Goal: Task Accomplishment & Management: Manage account settings

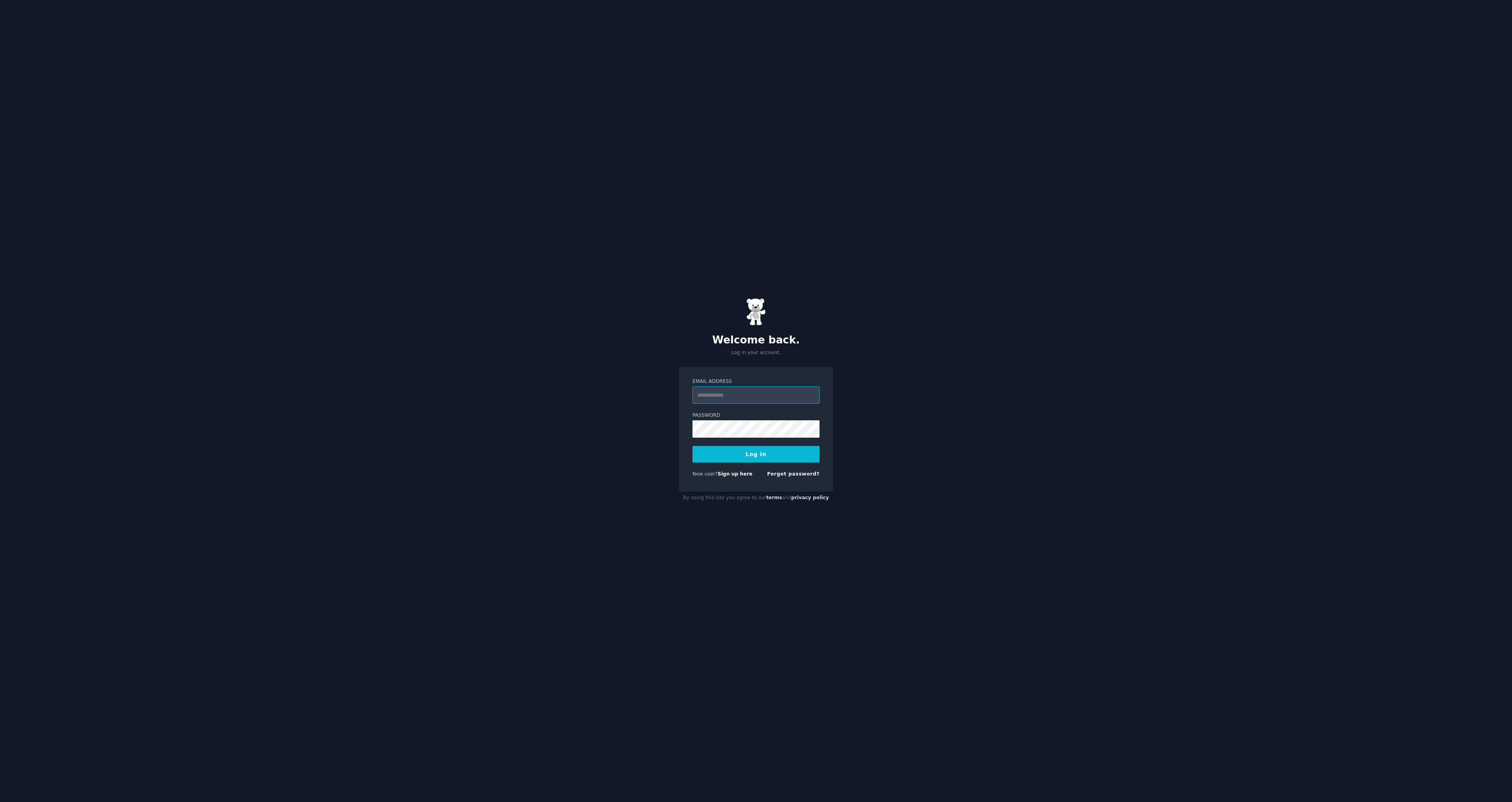
paste input "**********"
type input "**********"
click at [741, 452] on button "Log In" at bounding box center [756, 454] width 127 height 16
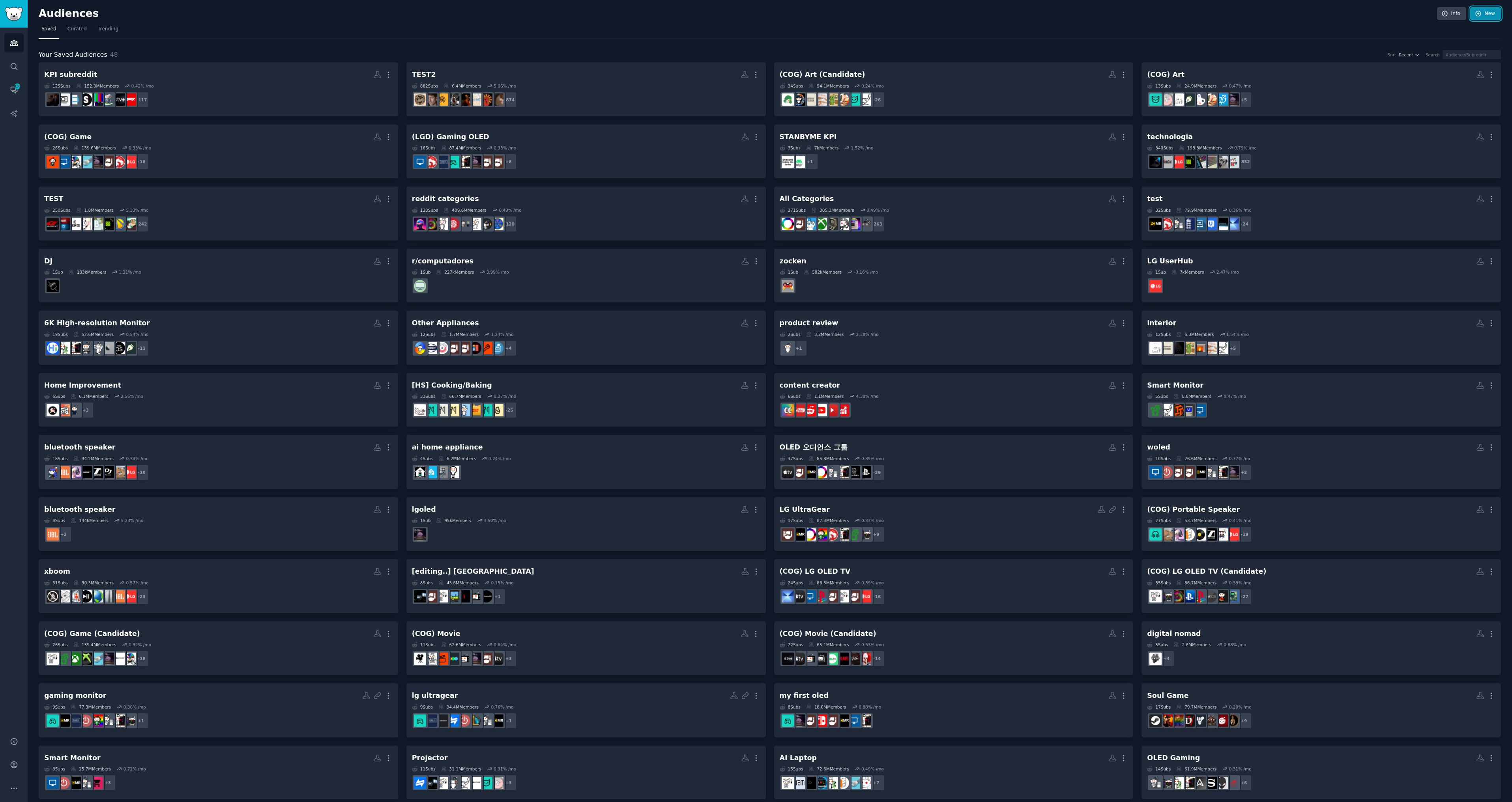
click at [1483, 15] on link "New" at bounding box center [1486, 13] width 31 height 13
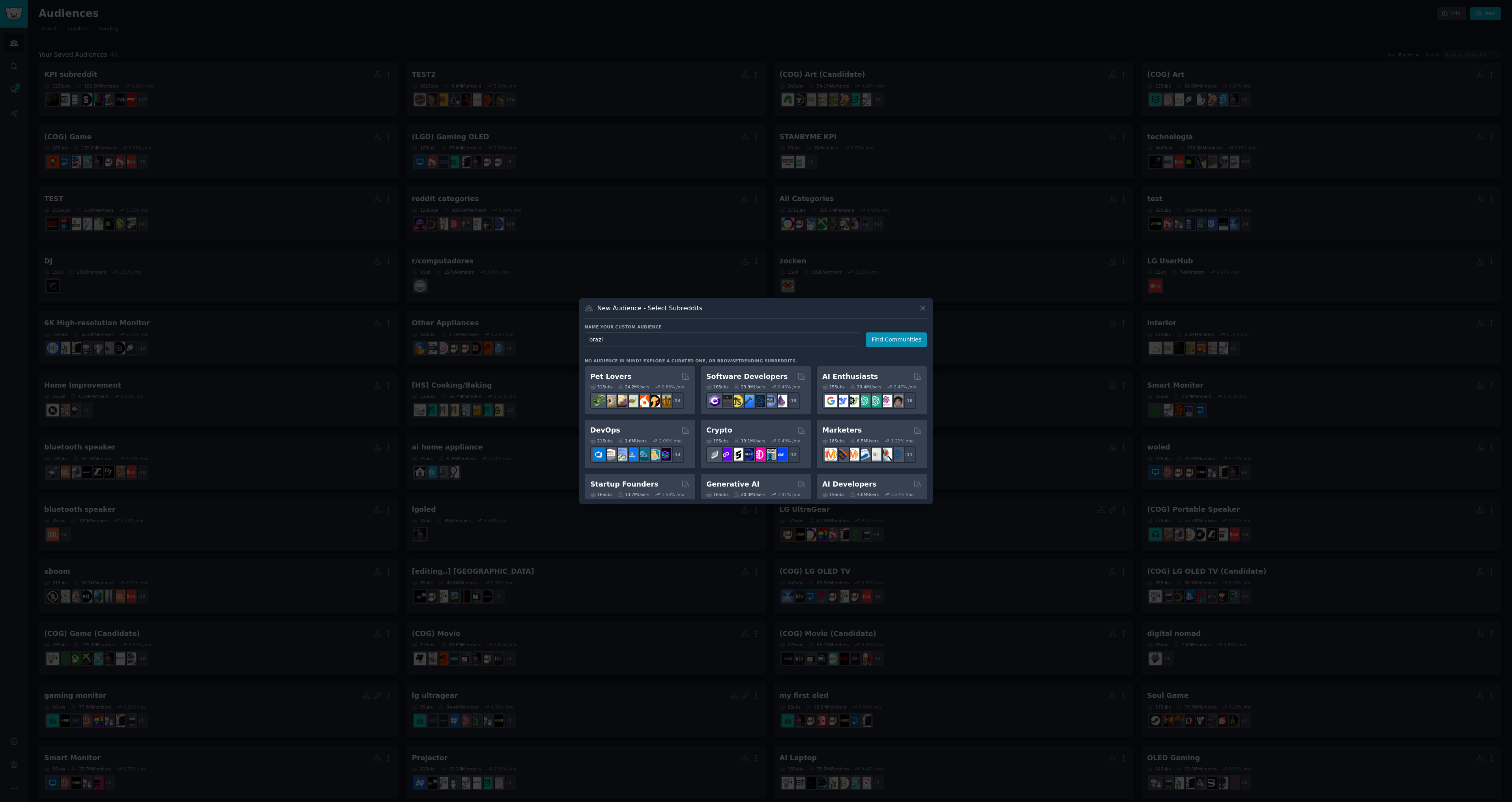
type input "brazil"
click button "Find Communities" at bounding box center [896, 340] width 62 height 15
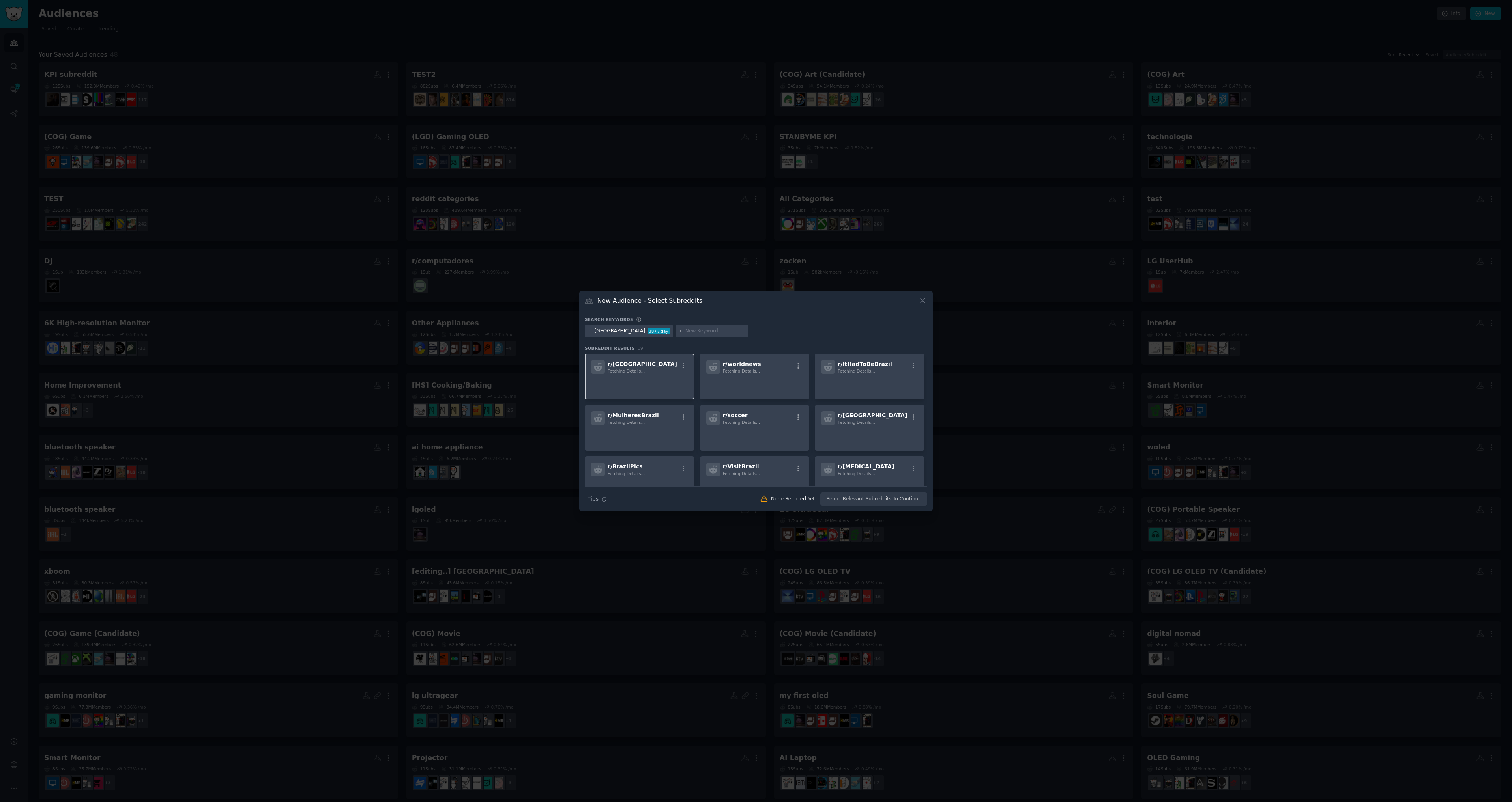
click at [652, 365] on div "r/ Brazil Fetching Details..." at bounding box center [639, 367] width 97 height 14
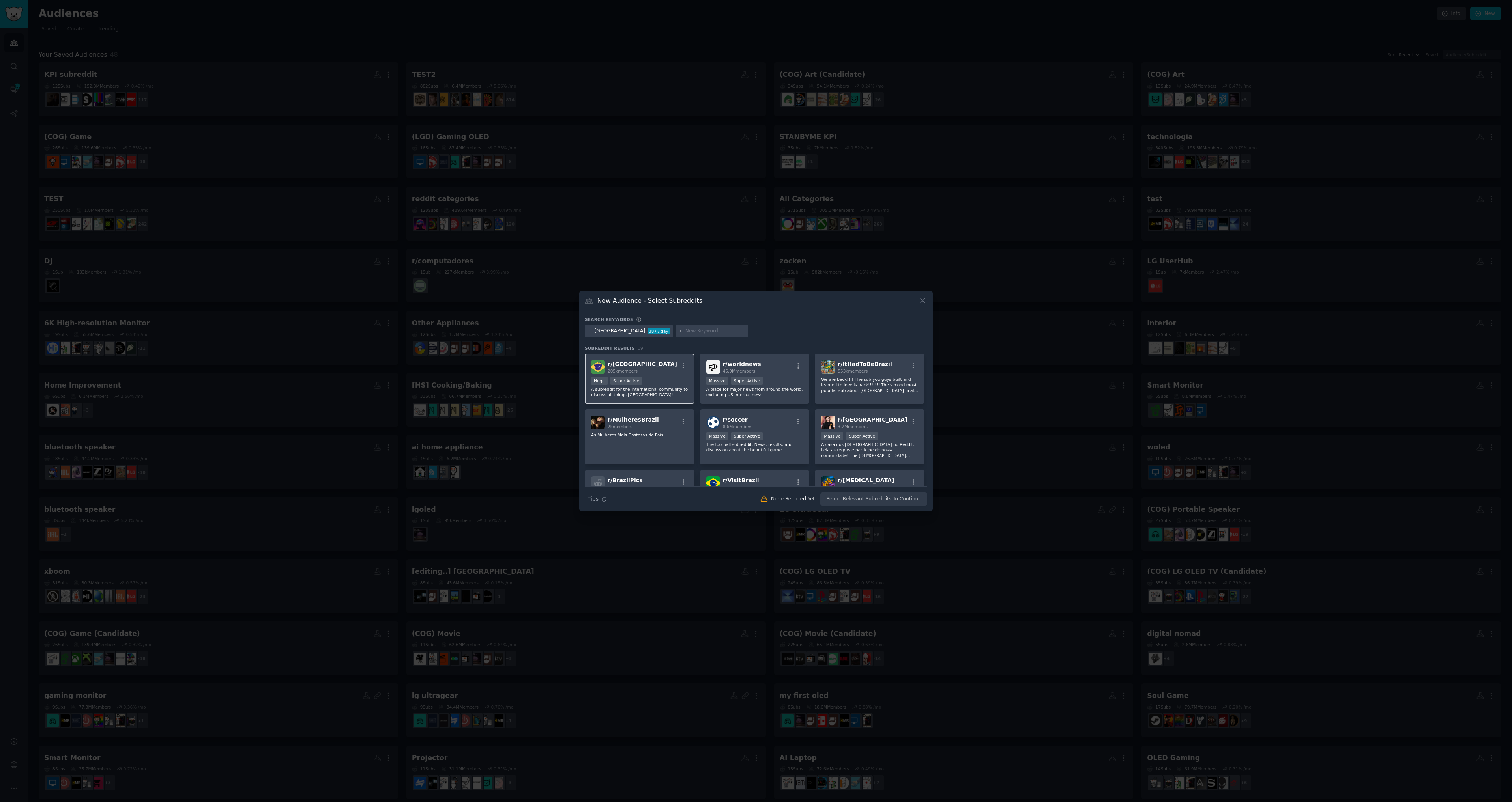
click at [647, 368] on div "r/ Brazil 205k members" at bounding box center [639, 367] width 97 height 14
click at [888, 425] on div "r/ brasil 3.2M members" at bounding box center [869, 423] width 97 height 14
click at [873, 371] on div "553k members" at bounding box center [865, 371] width 54 height 5
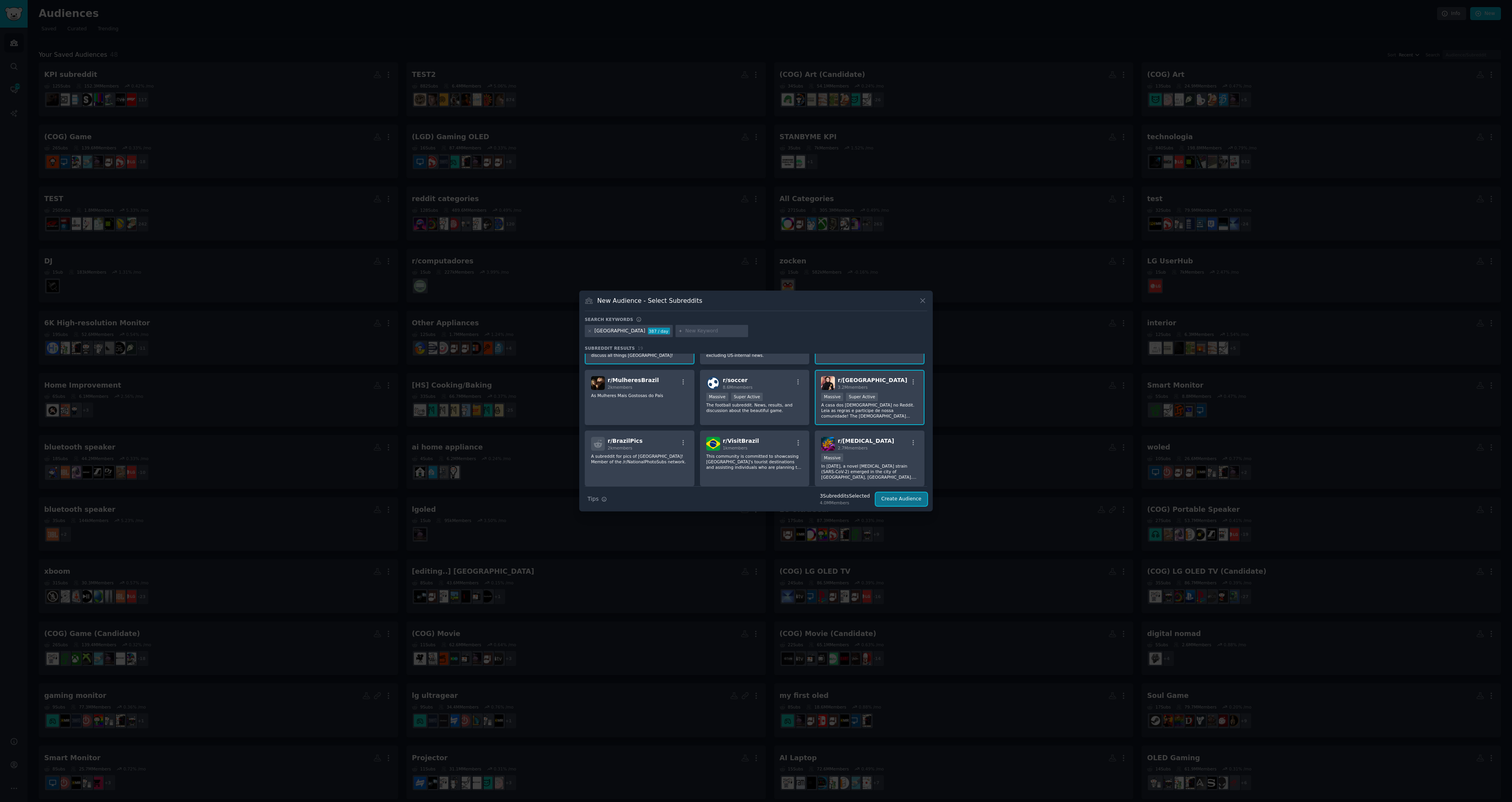
click at [917, 503] on button "Create Audience" at bounding box center [902, 499] width 52 height 13
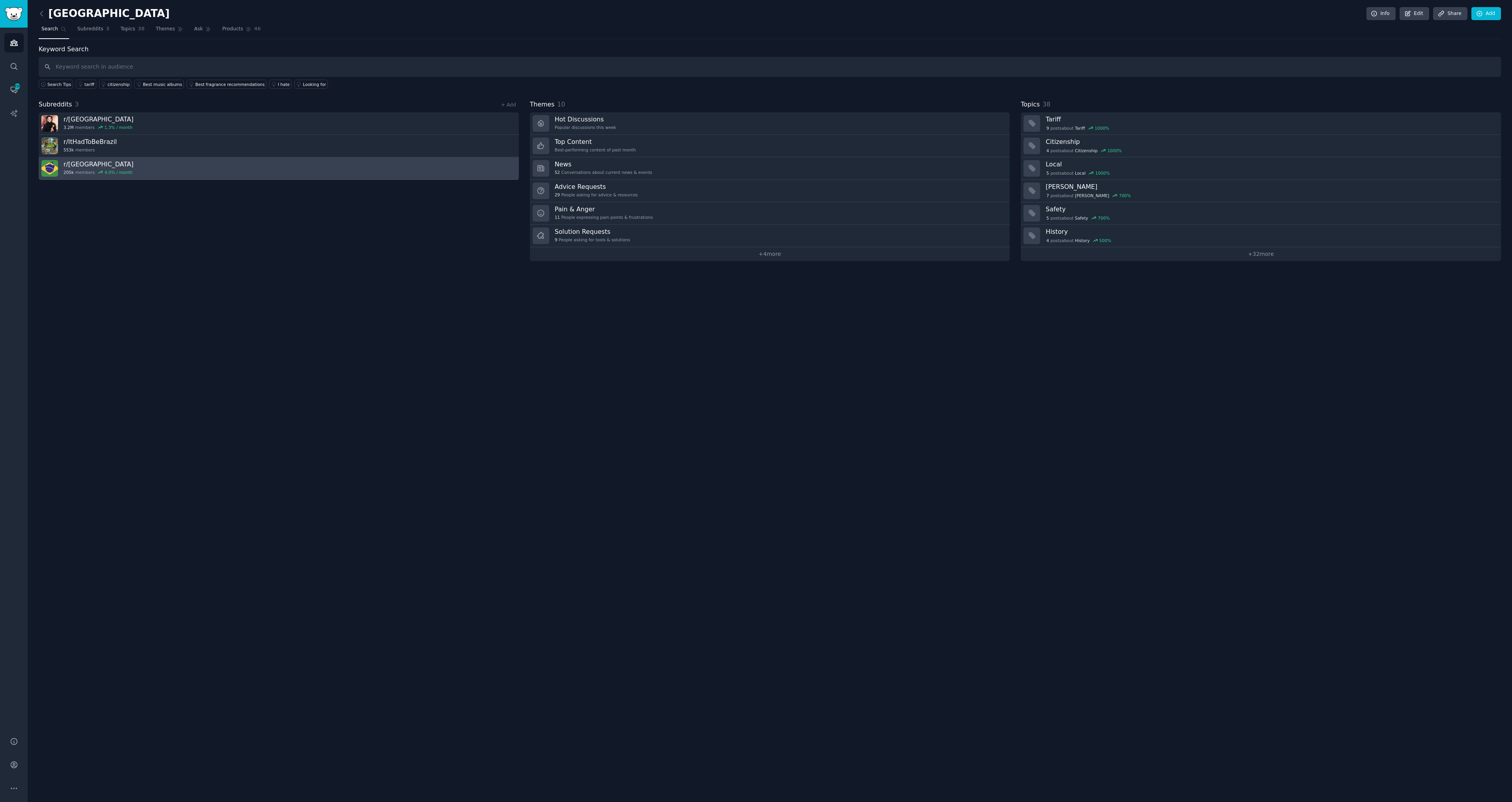
click at [197, 168] on link "r/ Brazil 205k members 4.0 % / month" at bounding box center [279, 168] width 480 height 22
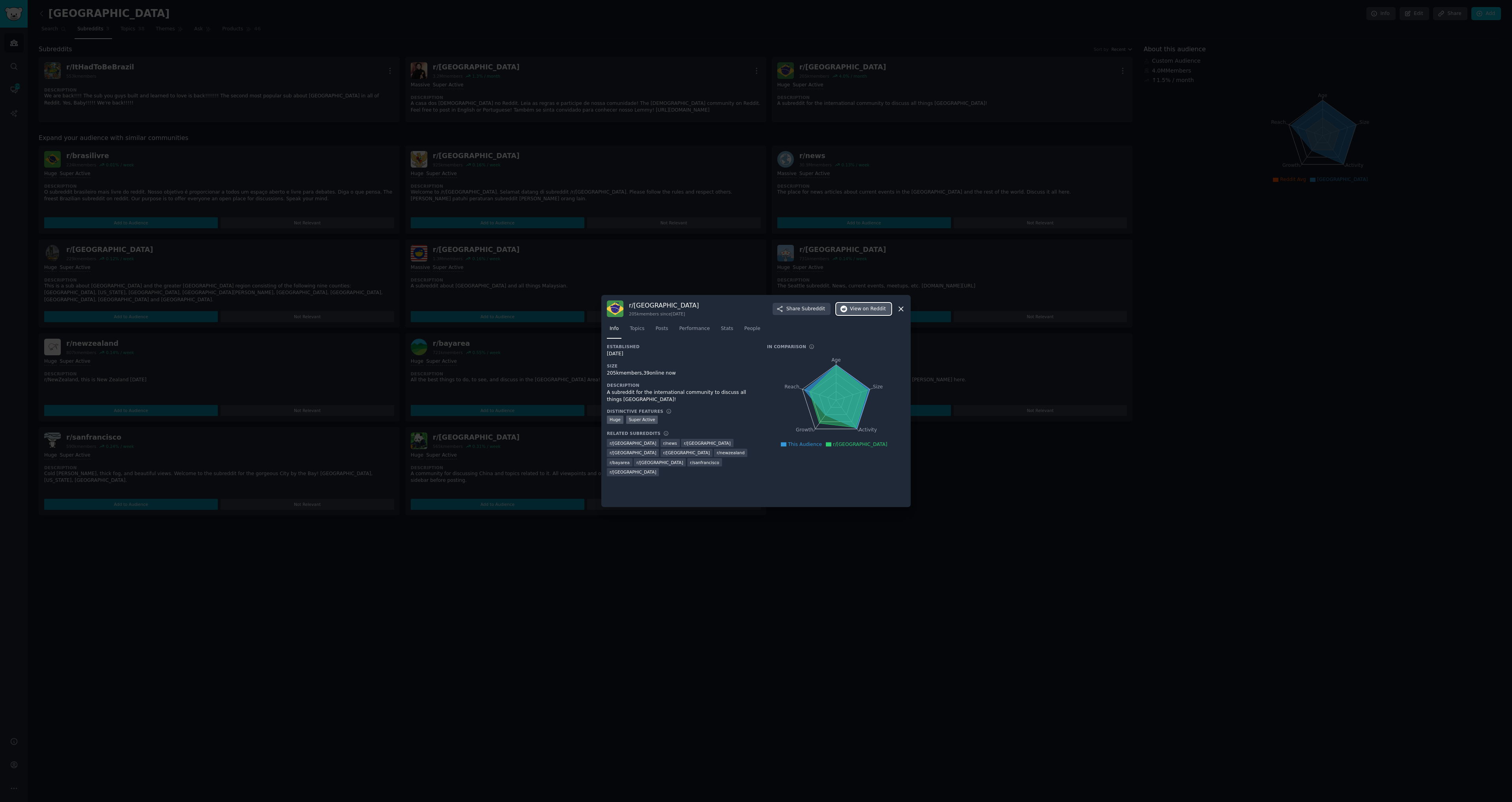
click at [867, 307] on span "on Reddit" at bounding box center [874, 309] width 23 height 7
click at [901, 307] on icon at bounding box center [901, 309] width 8 height 8
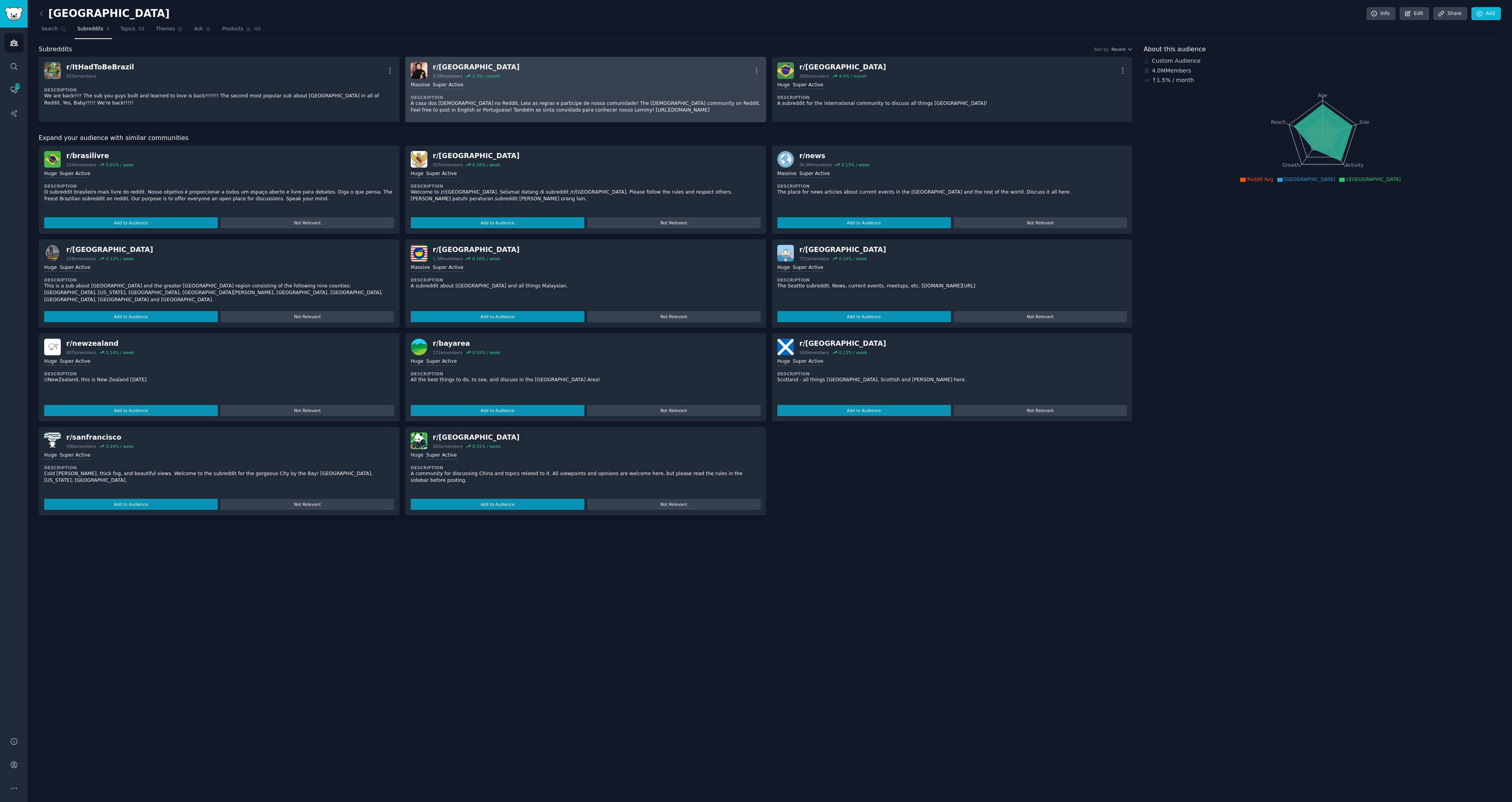
click at [572, 98] on dt "Description" at bounding box center [586, 97] width 350 height 5
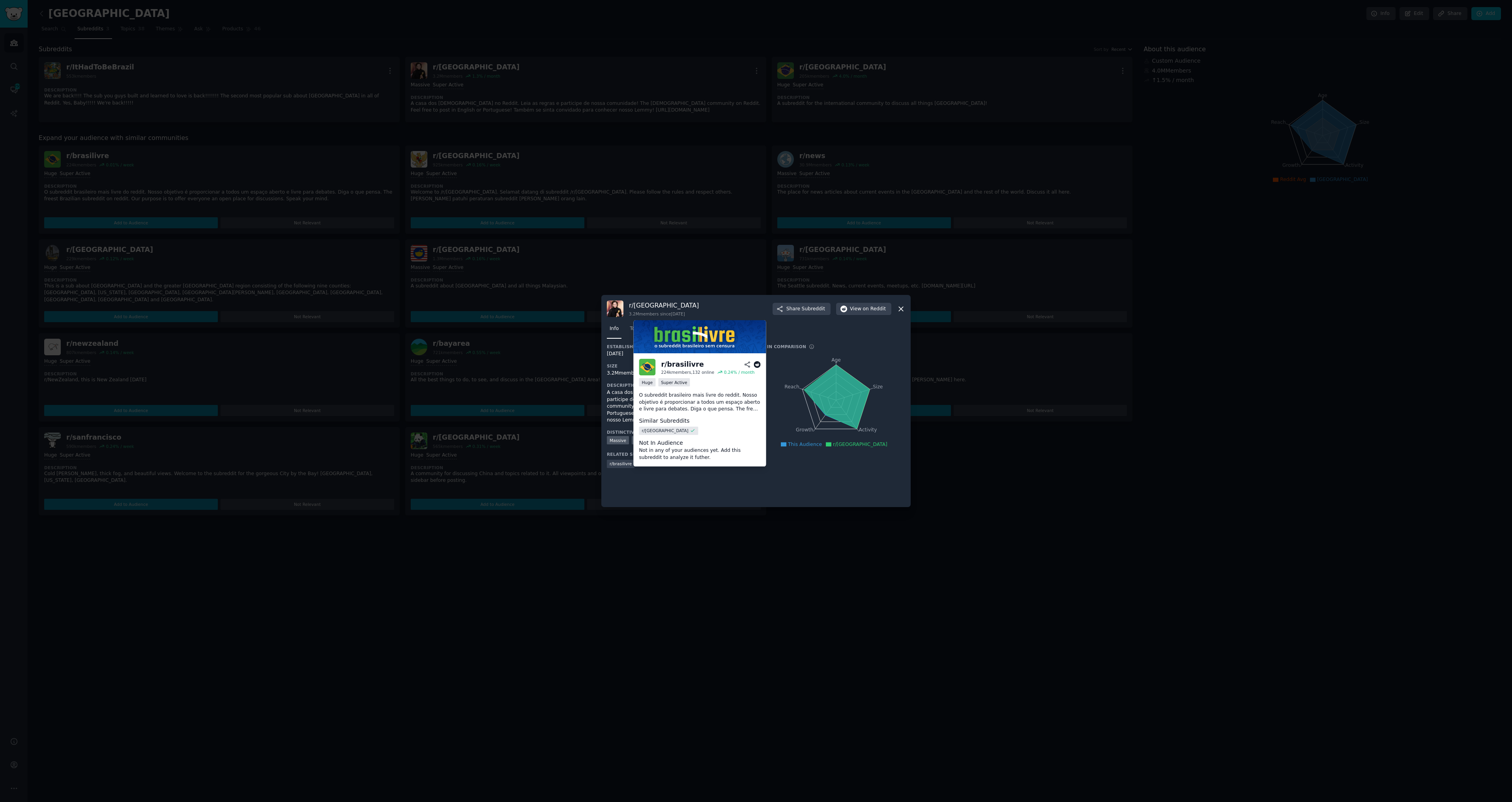
click at [628, 461] on span "r/ brasilivre" at bounding box center [621, 463] width 22 height 5
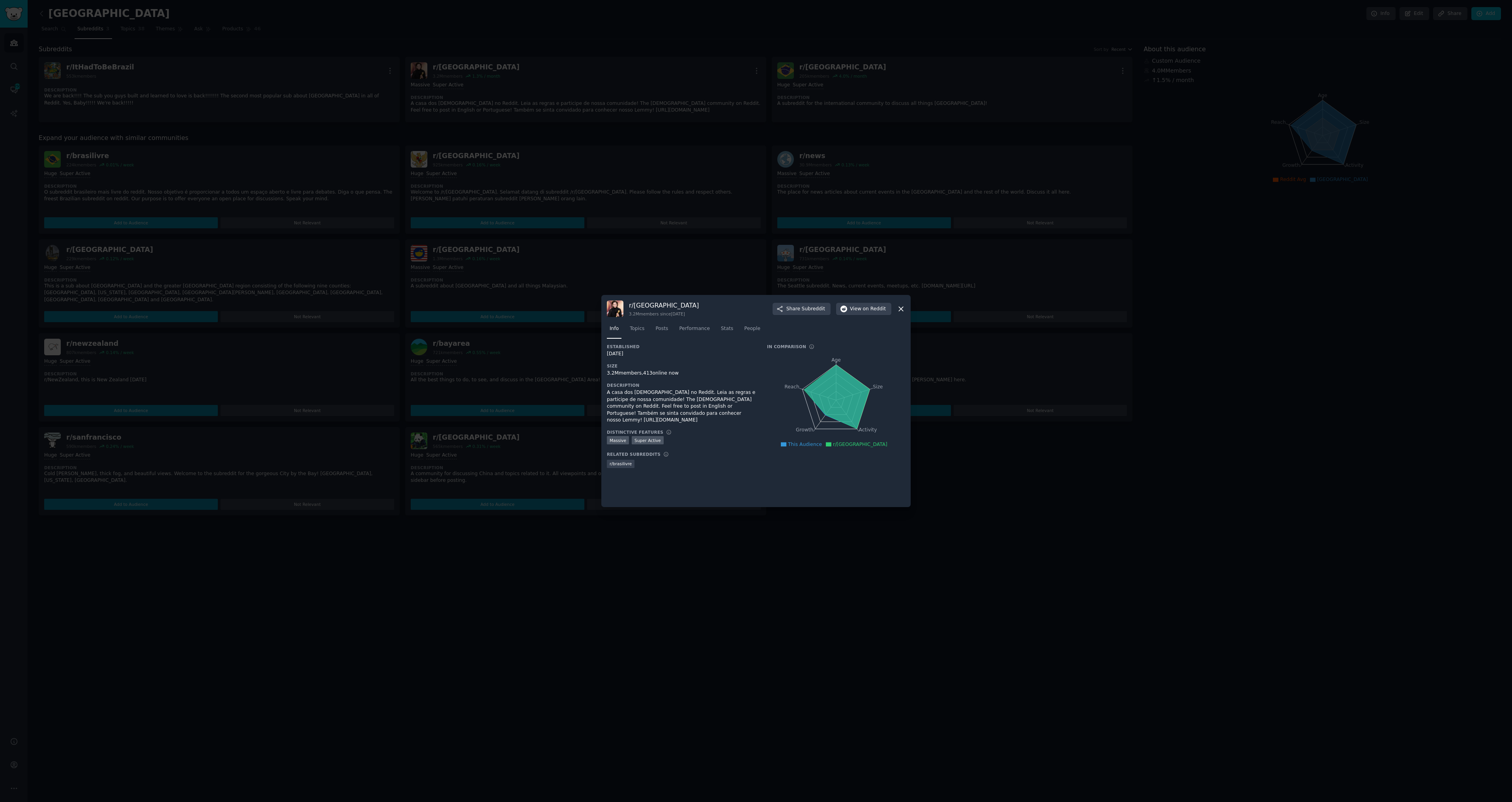
click at [454, 716] on div at bounding box center [756, 401] width 1512 height 802
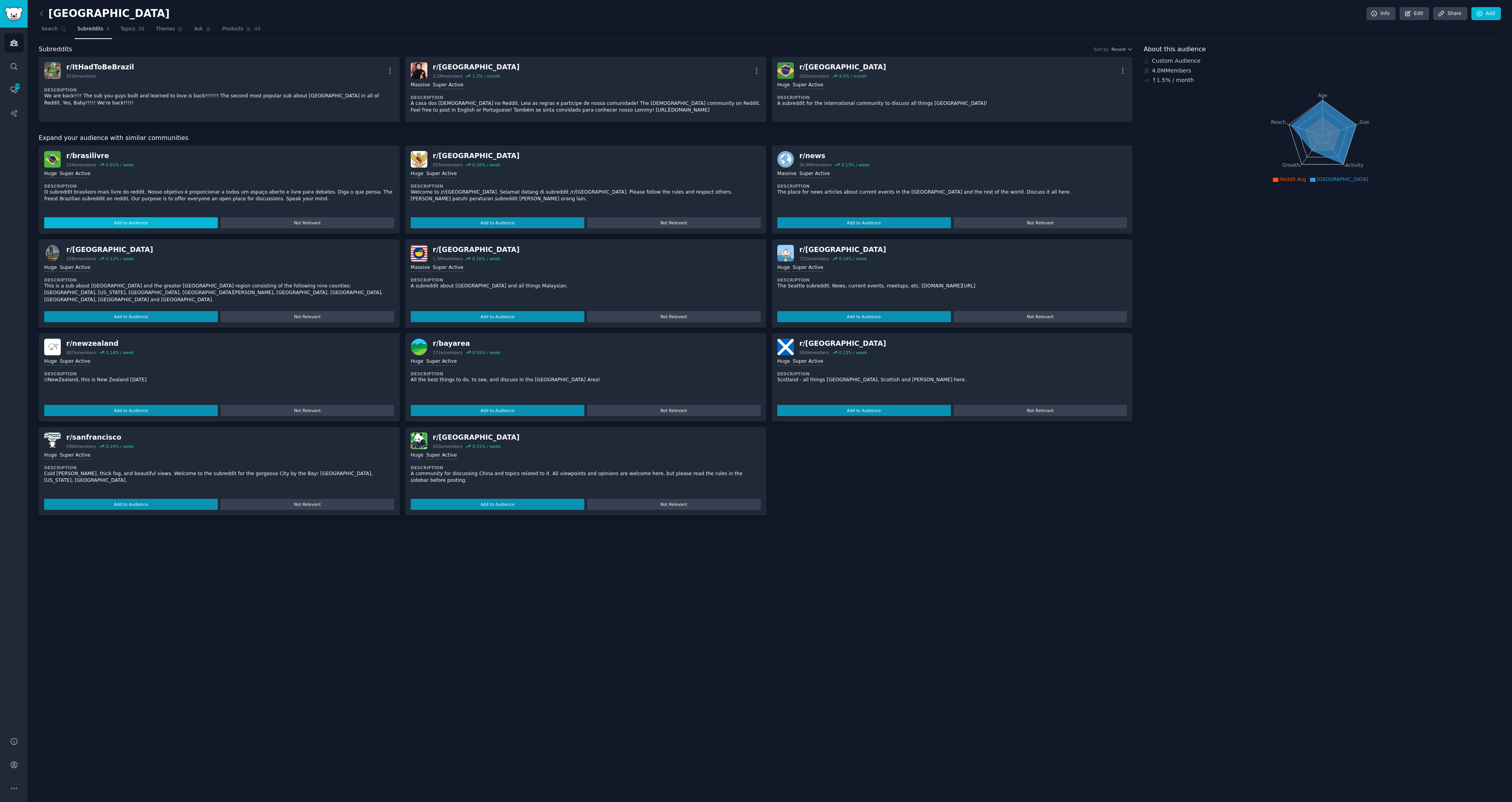
click at [174, 223] on button "Add to Audience" at bounding box center [131, 222] width 174 height 11
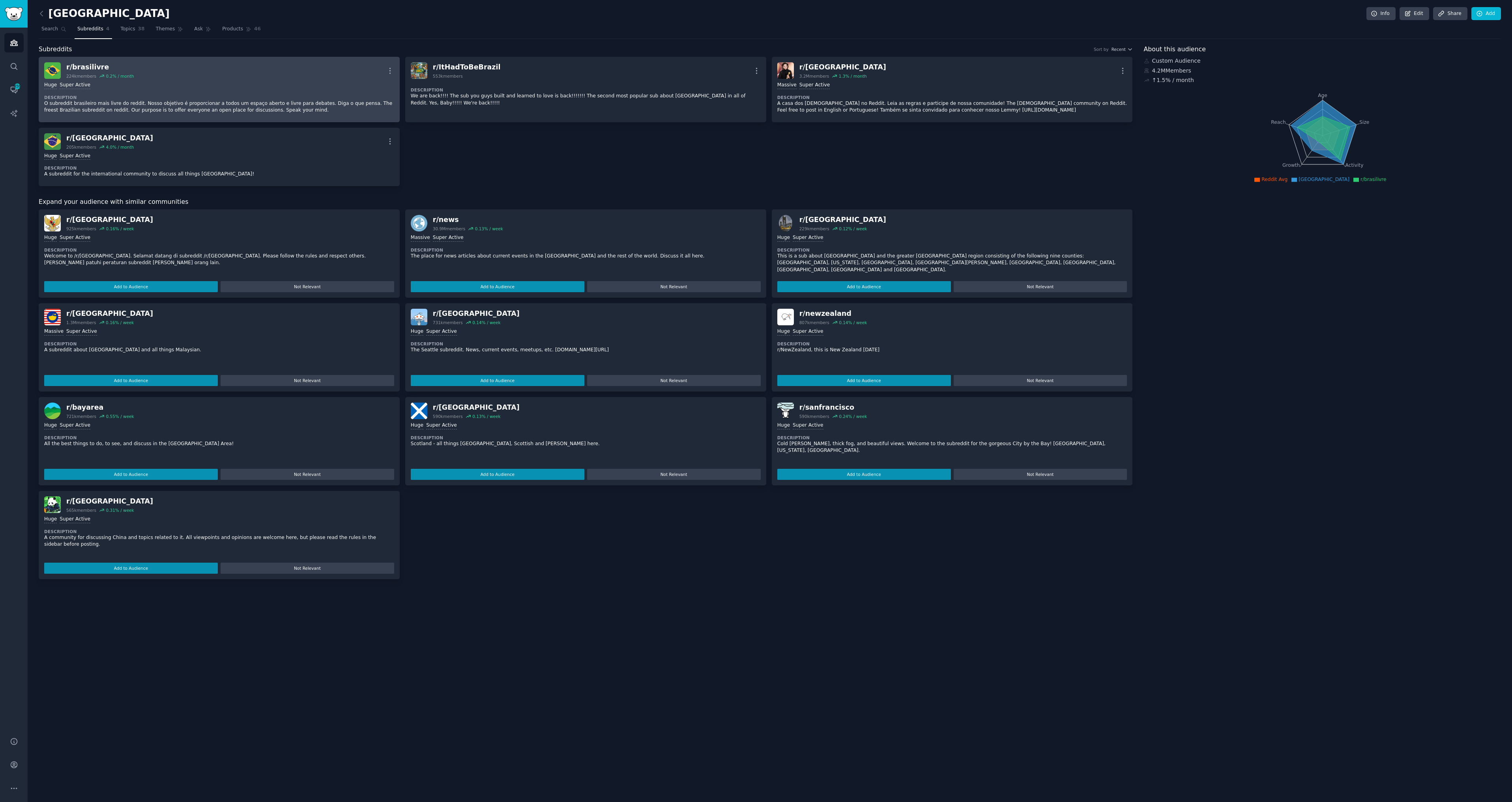
click at [255, 98] on dt "Description" at bounding box center [219, 97] width 350 height 5
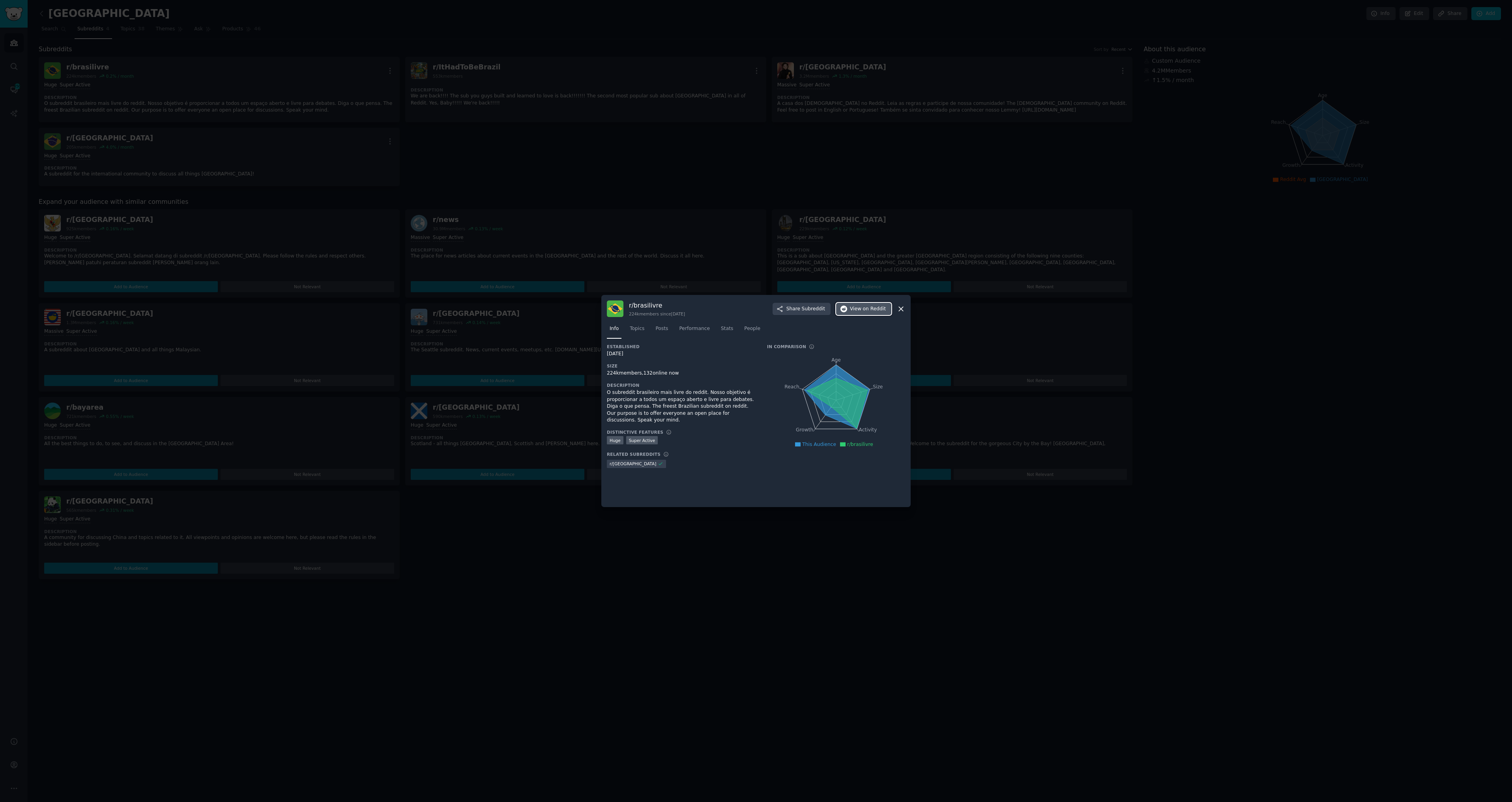
click at [850, 307] on button "View on Reddit" at bounding box center [863, 309] width 55 height 13
click at [897, 311] on icon at bounding box center [901, 309] width 8 height 8
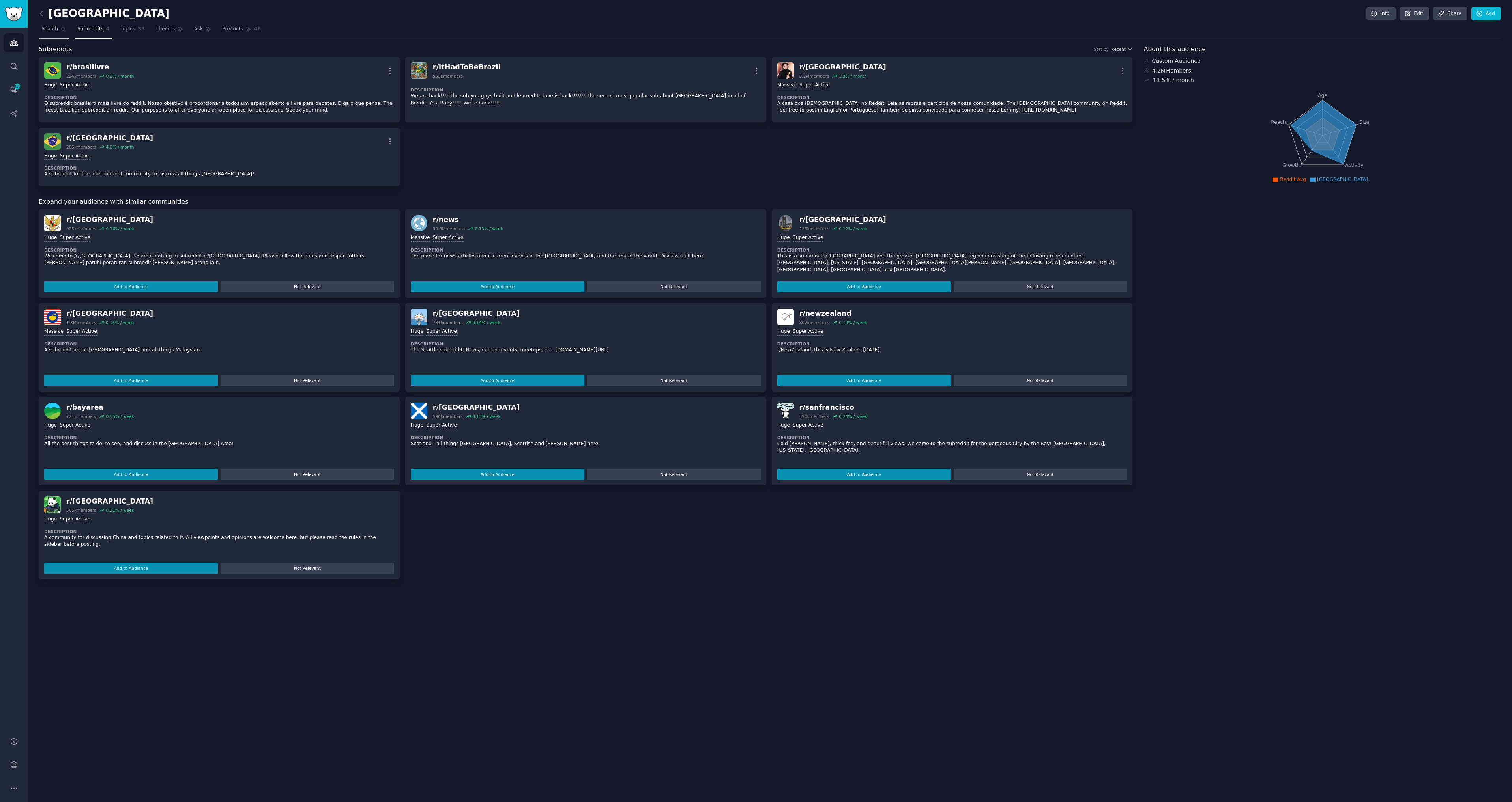
click at [55, 33] on link "Search" at bounding box center [54, 31] width 31 height 16
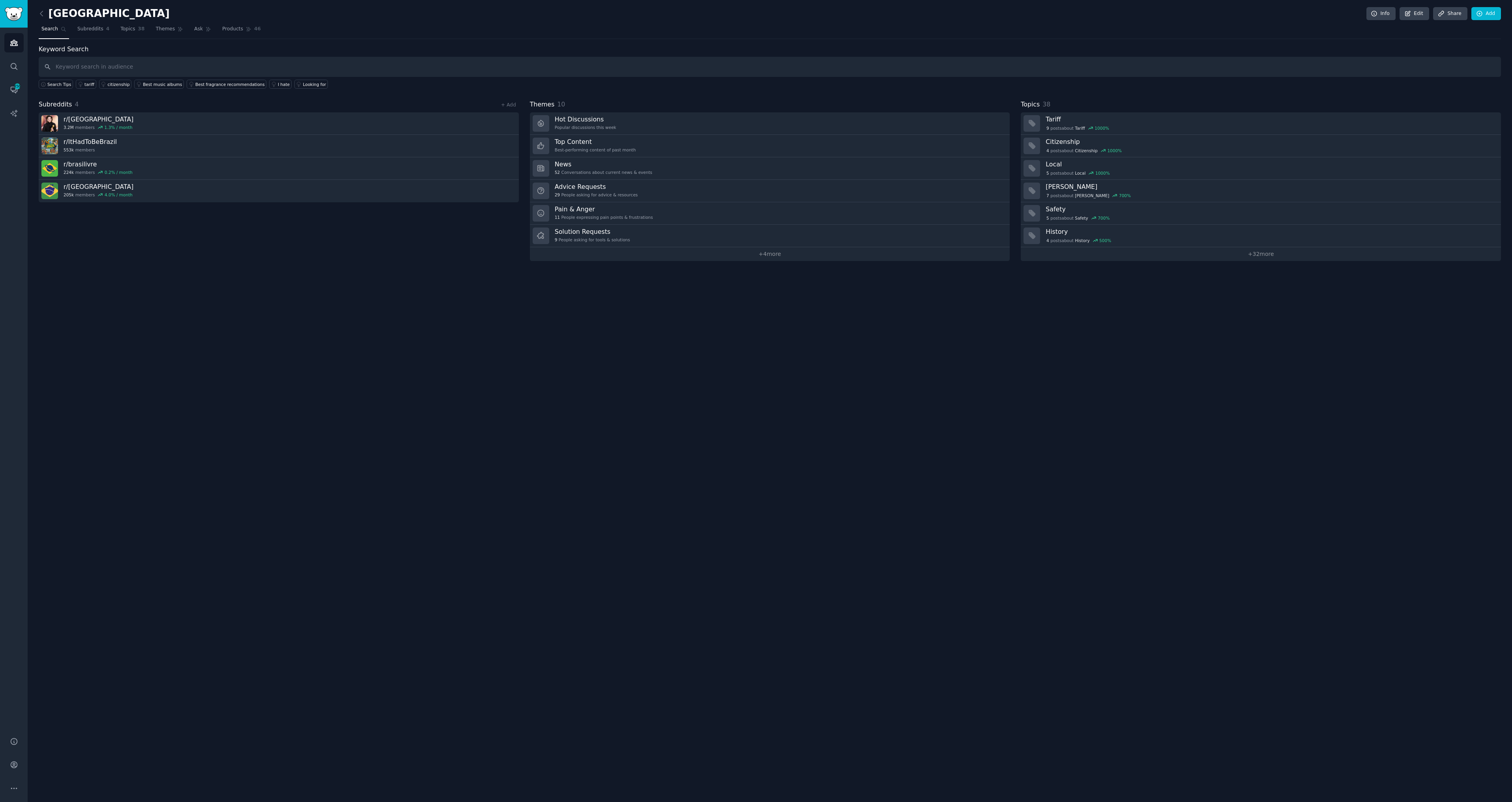
click at [75, 63] on input "text" at bounding box center [770, 67] width 1462 height 20
type input "netflix brazil"
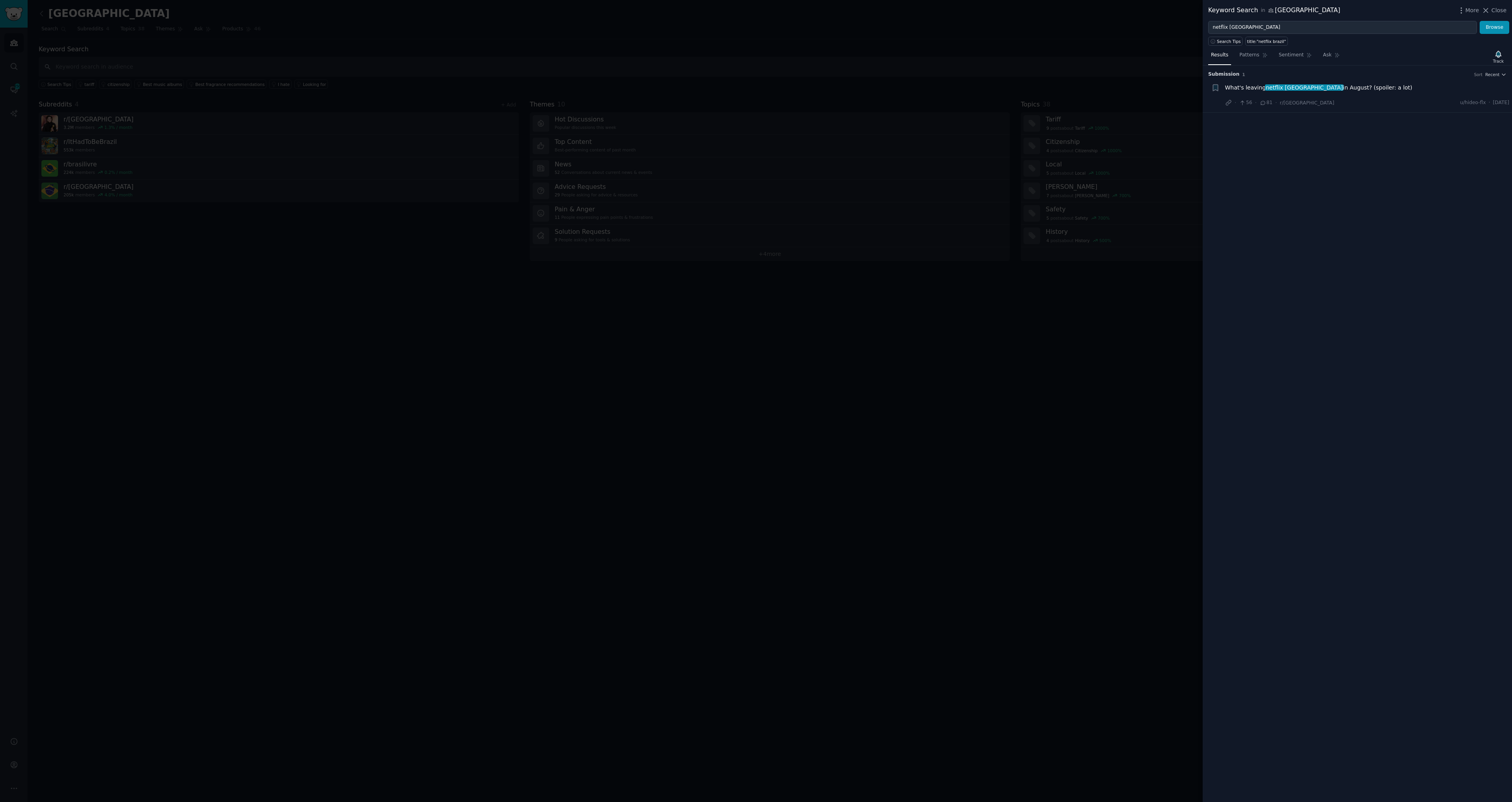
drag, startPoint x: 212, startPoint y: 256, endPoint x: 188, endPoint y: 258, distance: 24.1
click at [210, 257] on div at bounding box center [756, 401] width 1512 height 802
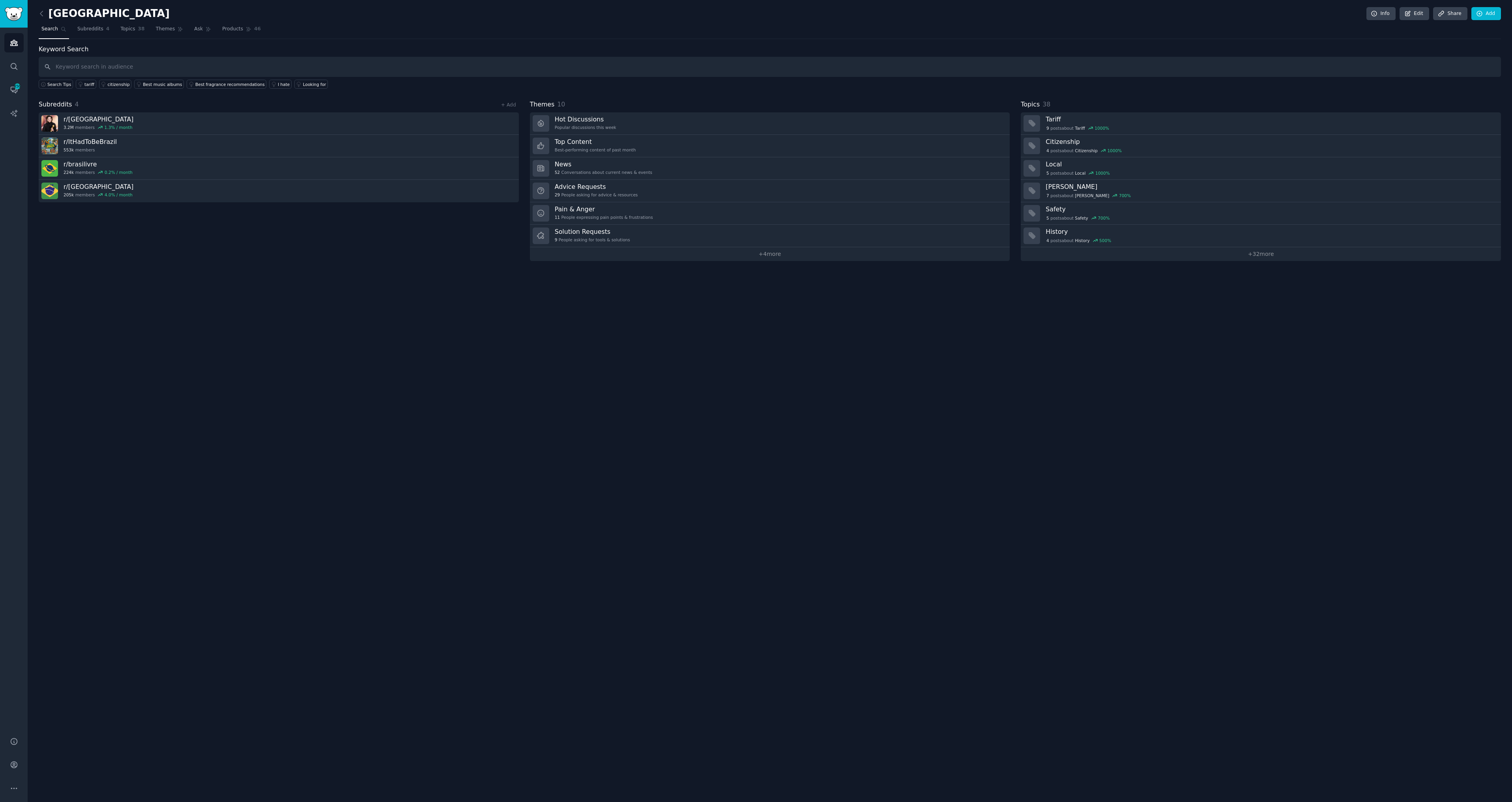
click at [501, 104] on div "+ Add" at bounding box center [508, 104] width 21 height 8
click at [509, 104] on link "+ Add" at bounding box center [509, 104] width 15 height 5
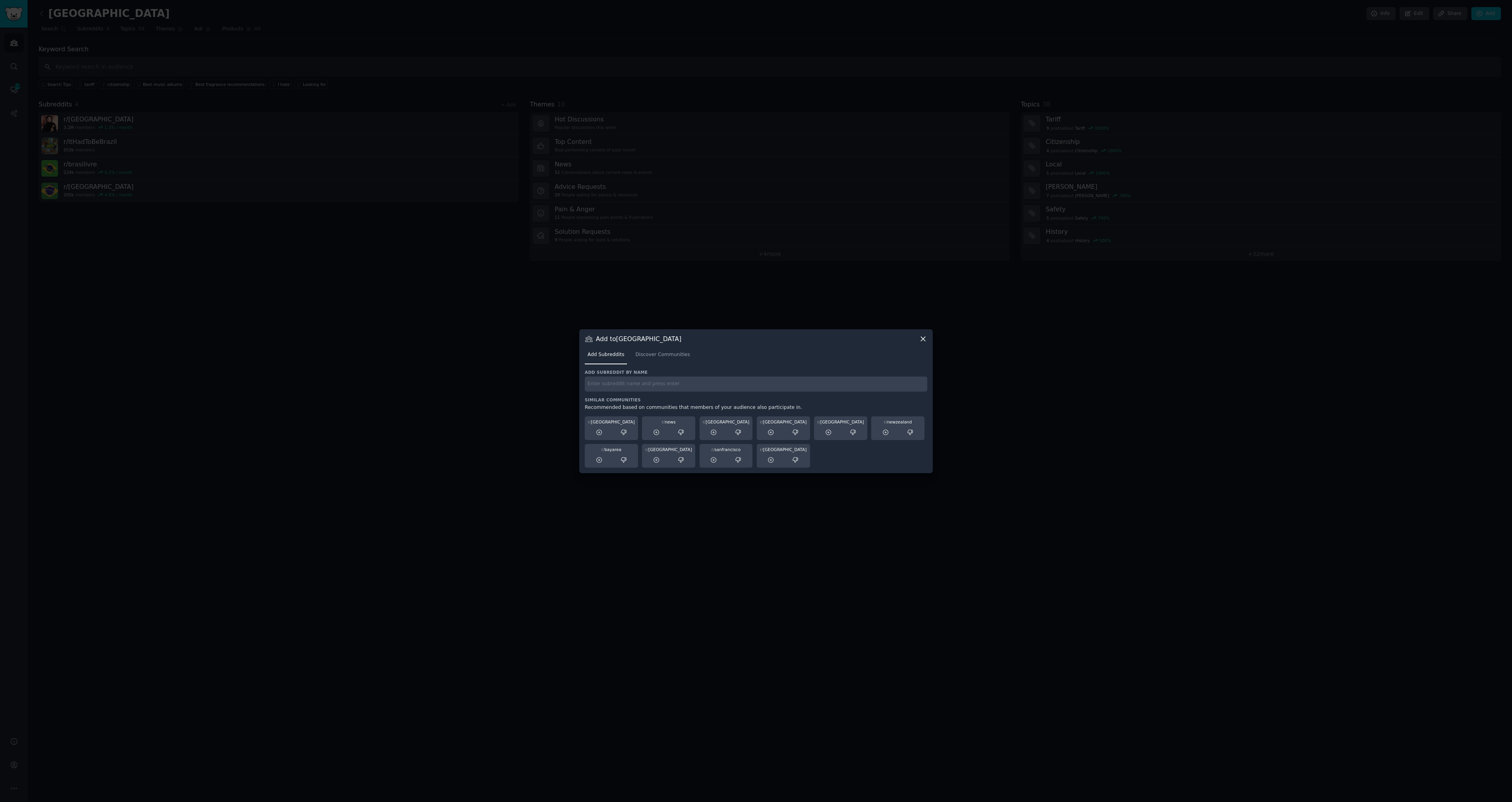
click at [639, 381] on input "text" at bounding box center [755, 384] width 342 height 15
type input "netflix brazil"
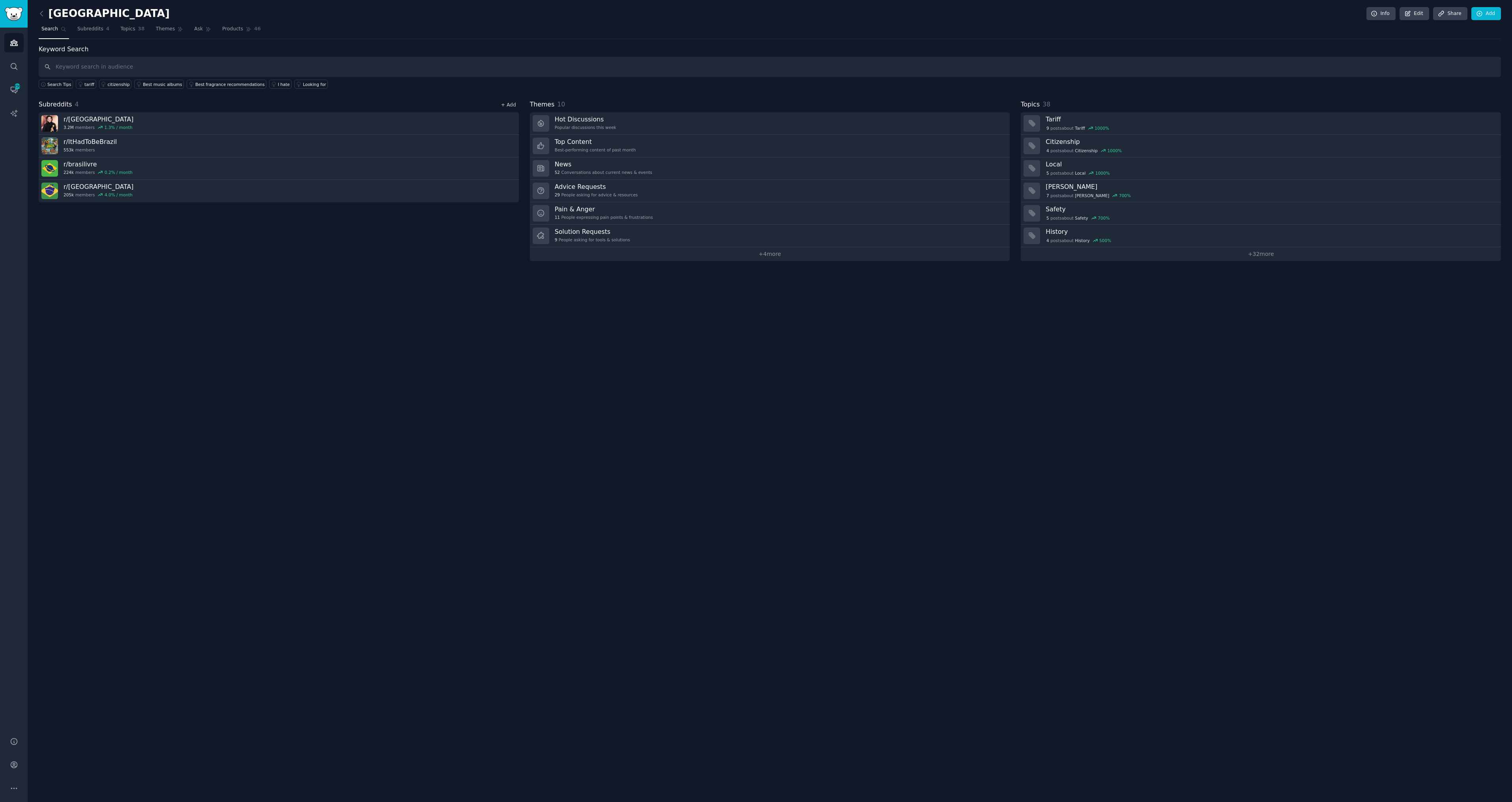
click at [511, 105] on link "+ Add" at bounding box center [509, 104] width 15 height 5
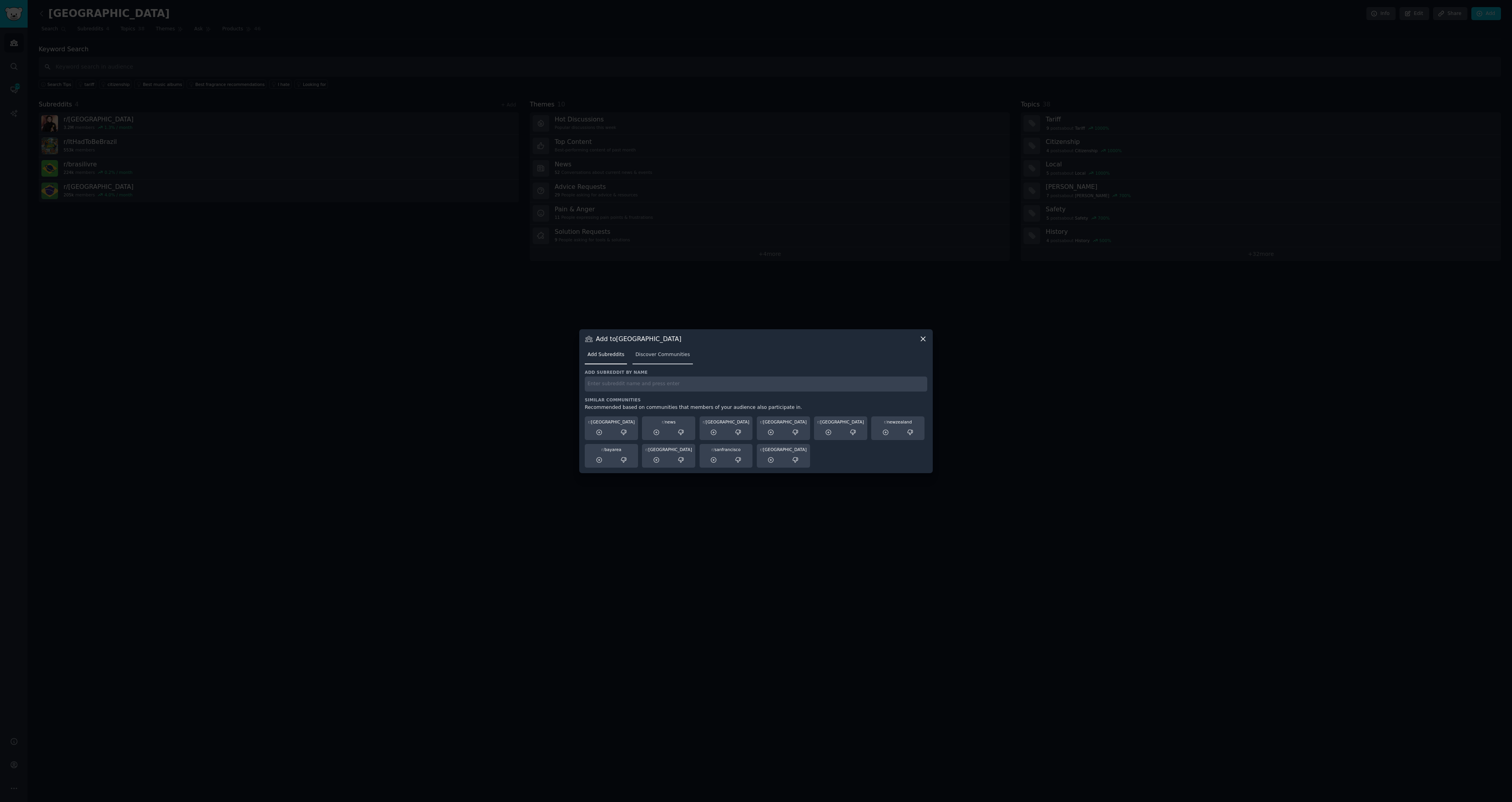
click at [660, 353] on span "Discover Communities" at bounding box center [662, 355] width 55 height 7
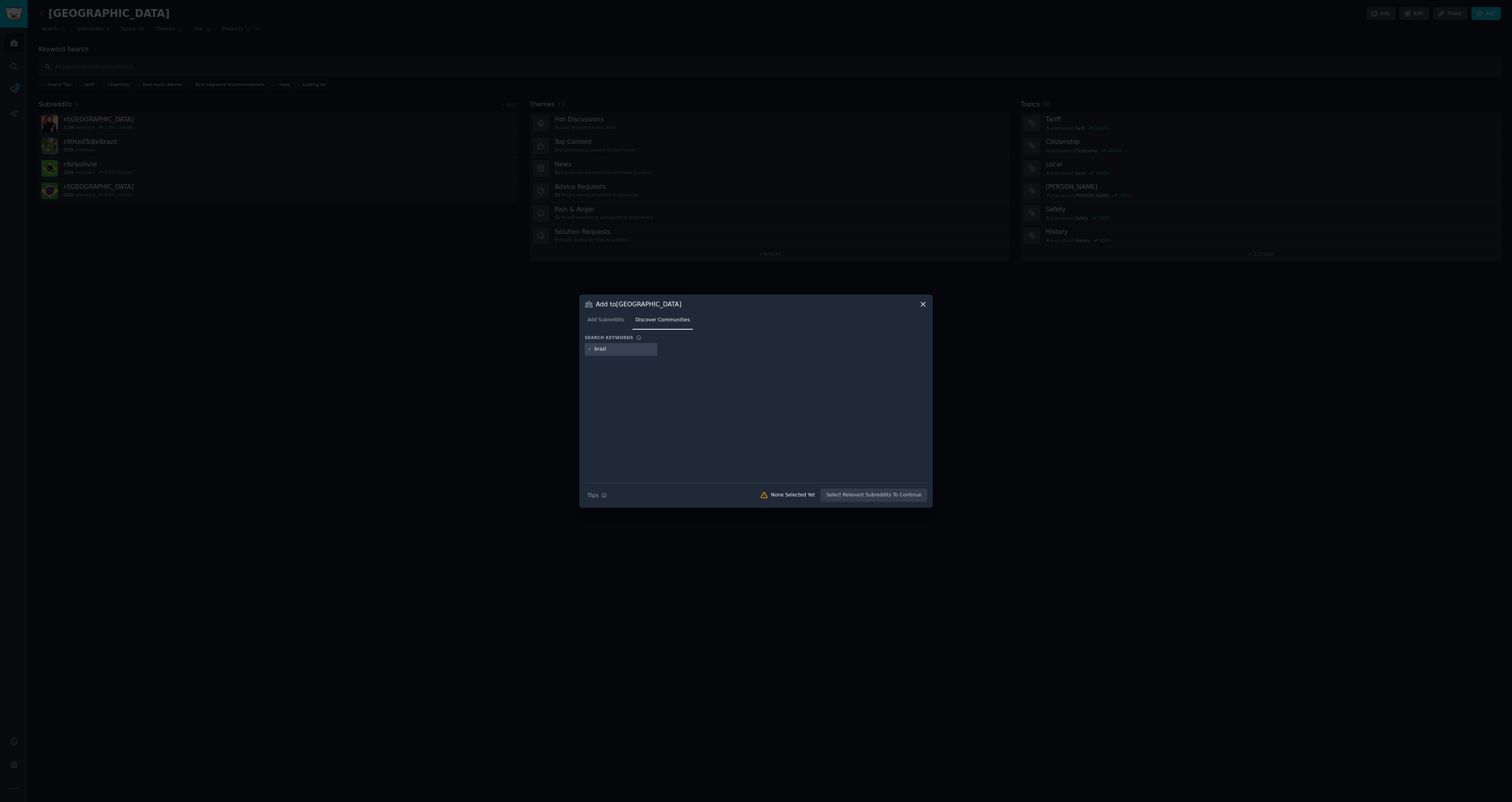
type input "brazil"
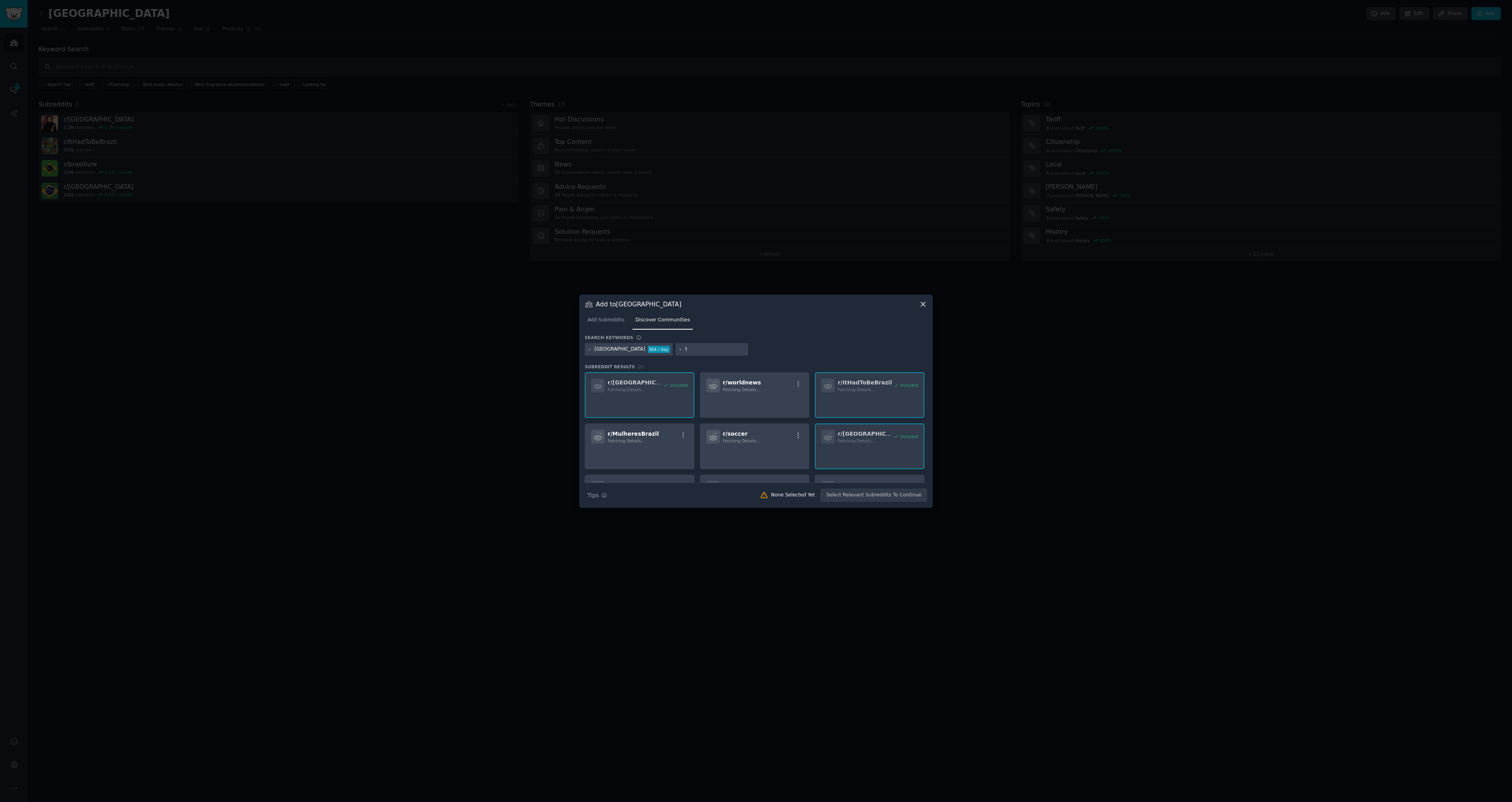
type input "tv"
type input "netflix"
type input "movie"
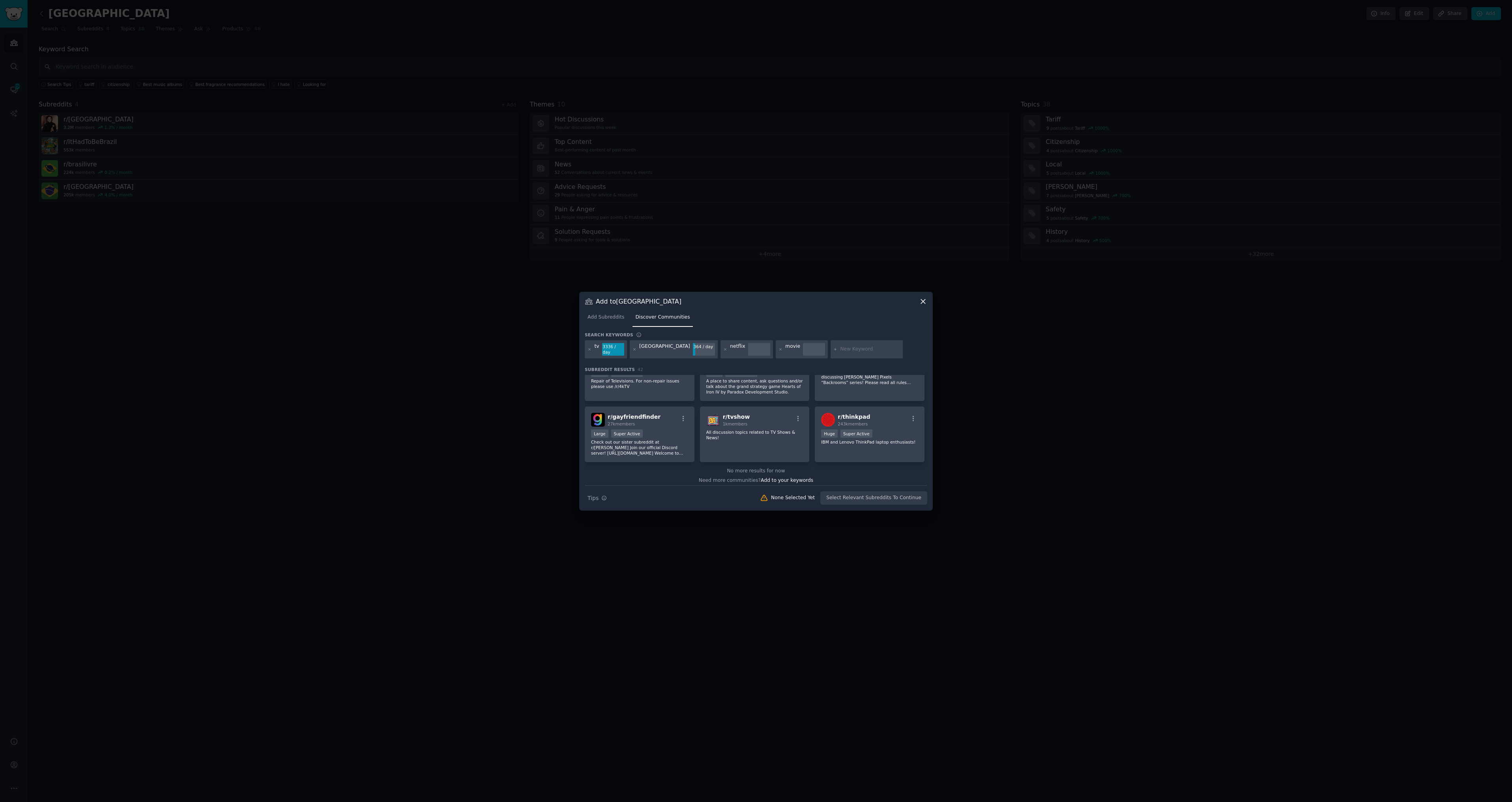
scroll to position [754, 0]
click at [723, 350] on icon at bounding box center [725, 349] width 4 height 4
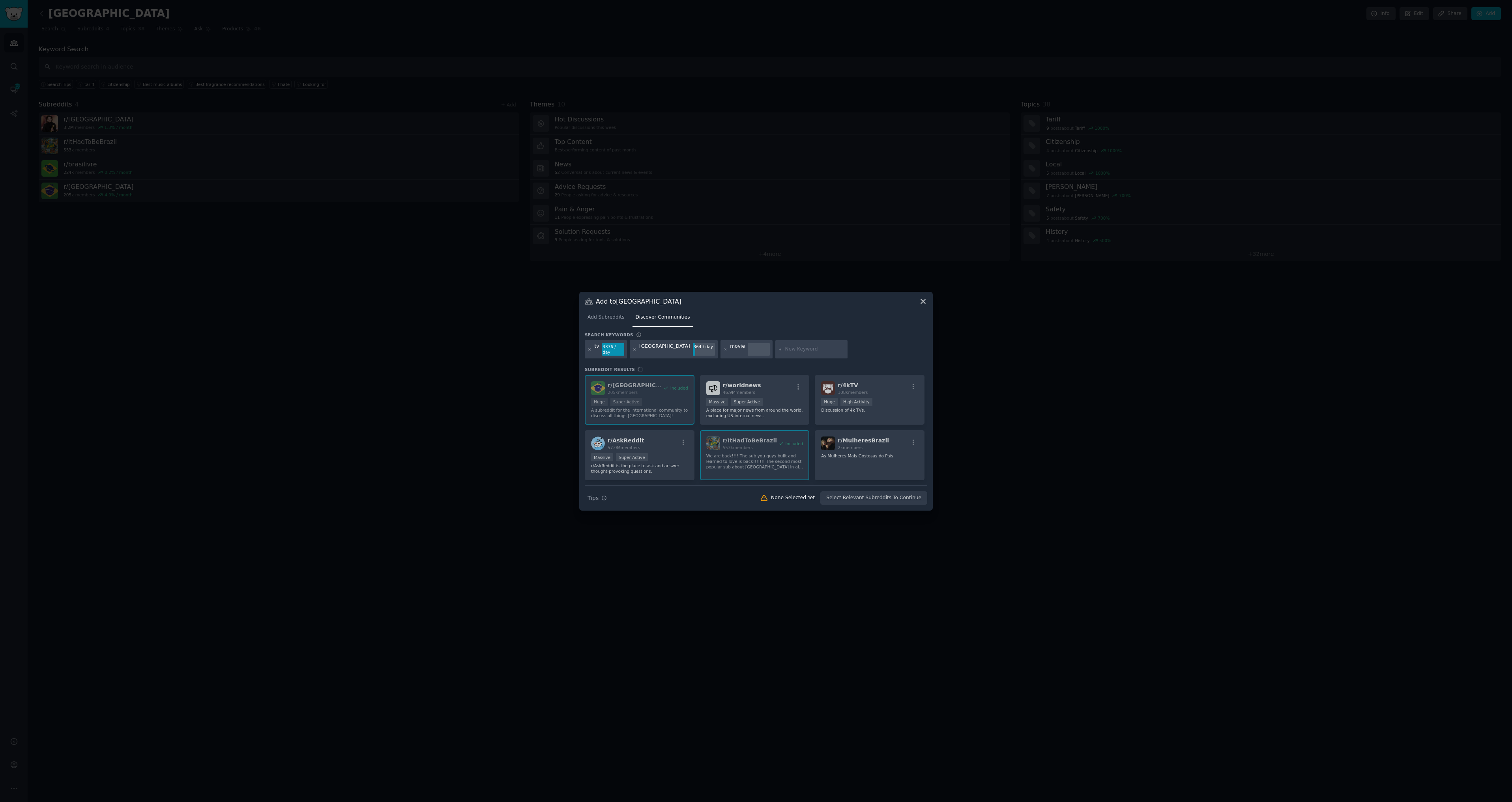
click at [723, 350] on icon at bounding box center [725, 349] width 4 height 4
